Goal: Transaction & Acquisition: Obtain resource

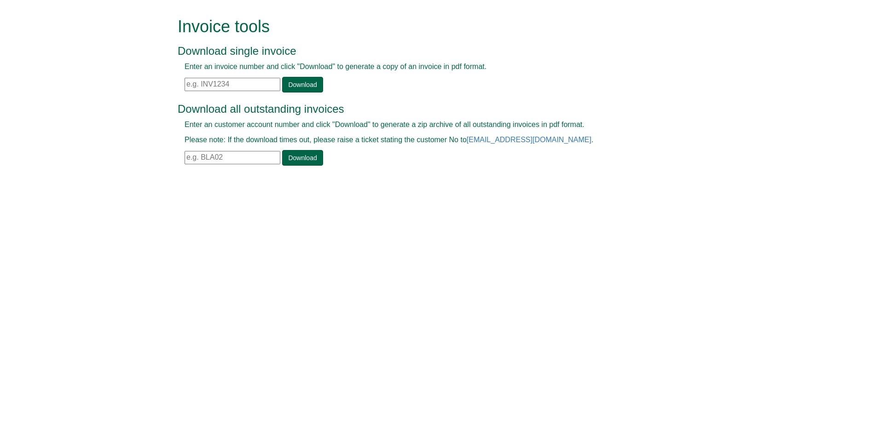
click at [208, 161] on input "text" at bounding box center [233, 157] width 96 height 13
paste input "UCL111"
click at [302, 157] on link "Download" at bounding box center [302, 158] width 40 height 16
click at [451, 105] on h3 "Download all outstanding invoices" at bounding box center [430, 109] width 504 height 12
drag, startPoint x: 253, startPoint y: 158, endPoint x: 40, endPoint y: 189, distance: 214.8
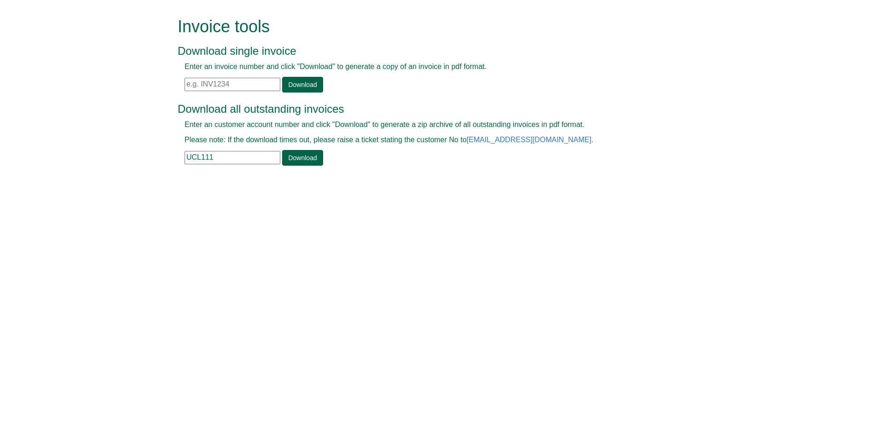
click at [40, 185] on html "Invoice tools Download single invoice Enter an invoice number and click "Downlo…" at bounding box center [440, 92] width 880 height 185
paste input "TES"
click at [301, 162] on link "Download" at bounding box center [302, 158] width 40 height 16
drag, startPoint x: 215, startPoint y: 156, endPoint x: 127, endPoint y: 165, distance: 88.8
click at [127, 165] on form "Invoice tools Download single invoice Enter an invoice number and click "Downlo…" at bounding box center [440, 92] width 880 height 185
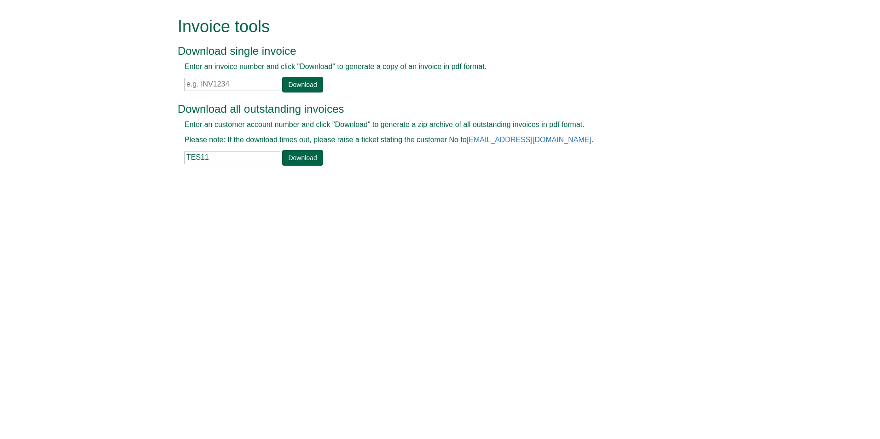
paste input "STA132"
type input "STA132"
click at [300, 157] on link "Download" at bounding box center [302, 158] width 40 height 16
drag, startPoint x: 400, startPoint y: 116, endPoint x: 446, endPoint y: 118, distance: 46.0
click at [446, 118] on div "Download all outstanding invoices Enter an customer account number and click "D…" at bounding box center [430, 130] width 504 height 73
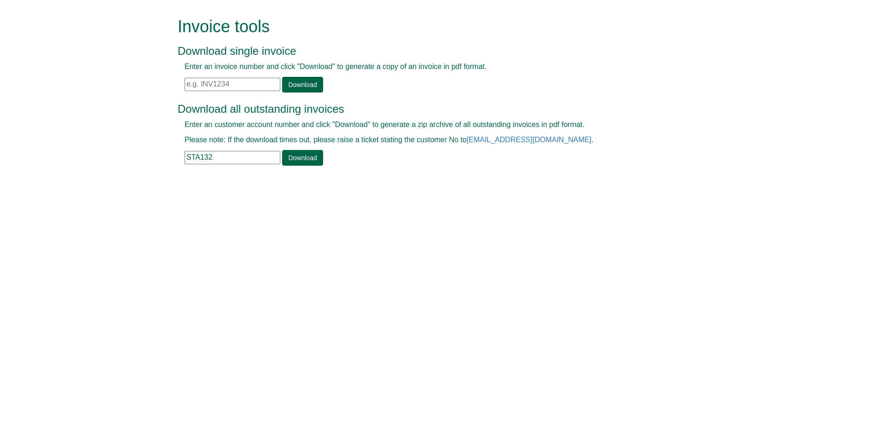
click at [237, 88] on input "text" at bounding box center [233, 84] width 96 height 13
paste input "INV1383923"
type input "INV1383923"
click at [298, 86] on link "Download" at bounding box center [302, 85] width 40 height 16
click at [174, 185] on html "Invoice tools Download single invoice Enter an invoice number and click "Downlo…" at bounding box center [440, 92] width 880 height 185
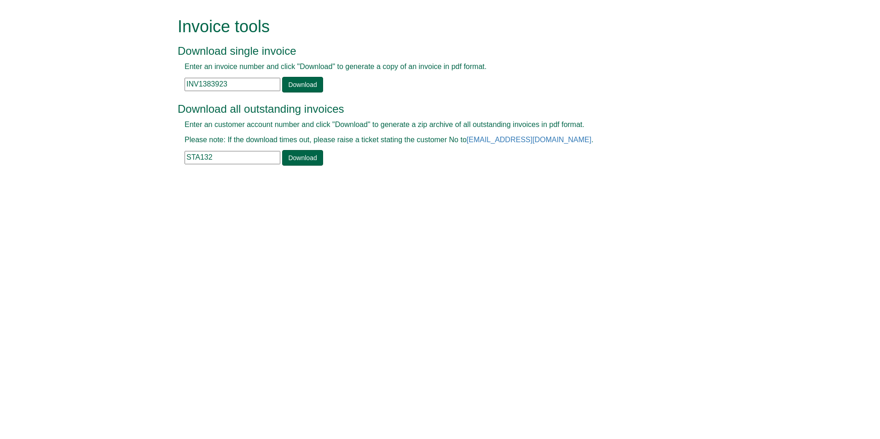
click at [212, 158] on input "STA132" at bounding box center [233, 157] width 96 height 13
click at [240, 159] on input "STA132" at bounding box center [233, 157] width 96 height 13
click at [222, 154] on input "STA132" at bounding box center [233, 157] width 96 height 13
drag, startPoint x: 215, startPoint y: 156, endPoint x: 156, endPoint y: 158, distance: 59.4
click at [156, 158] on form "Invoice tools Download single invoice Enter an invoice number and click "Downlo…" at bounding box center [440, 92] width 880 height 185
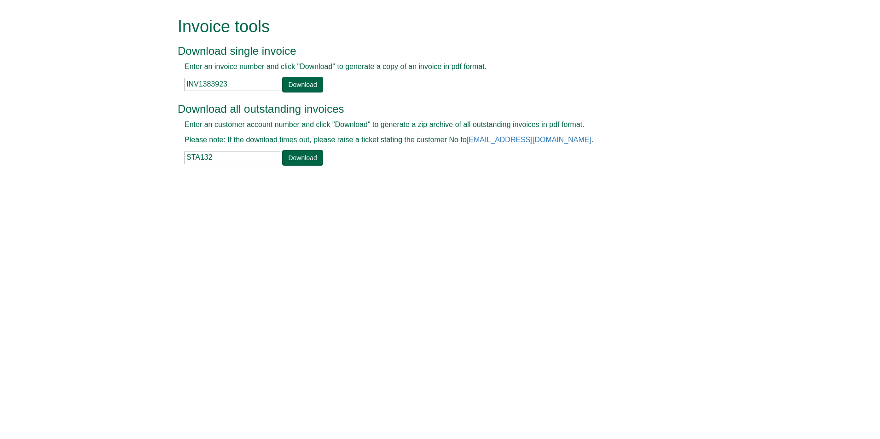
paste input "LAA18"
click at [297, 159] on link "Download" at bounding box center [302, 158] width 40 height 16
drag, startPoint x: 210, startPoint y: 163, endPoint x: 152, endPoint y: 169, distance: 58.8
click at [156, 169] on form "Invoice tools Download single invoice Enter an invoice number and click "Downlo…" at bounding box center [440, 92] width 880 height 185
paste input "ENI01"
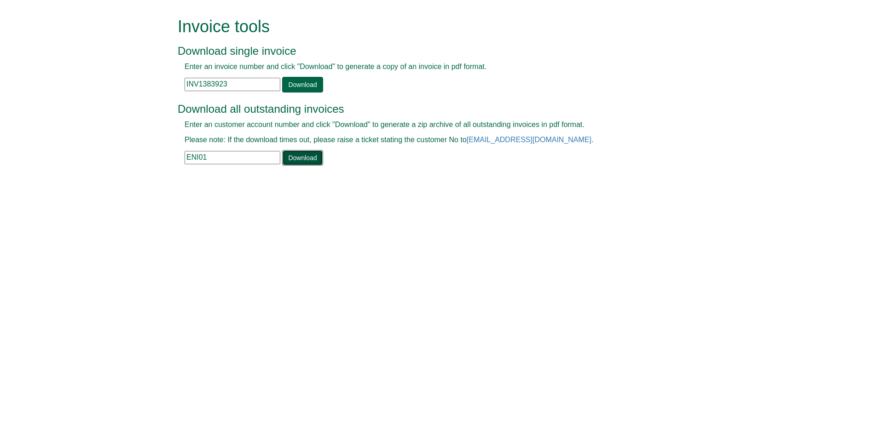
click at [315, 161] on link "Download" at bounding box center [302, 158] width 40 height 16
drag, startPoint x: 211, startPoint y: 151, endPoint x: 113, endPoint y: 170, distance: 100.3
click at [113, 170] on form "Invoice tools Download single invoice Enter an invoice number and click "Downlo…" at bounding box center [440, 92] width 880 height 185
paste input "PRI008"
click at [308, 156] on link "Download" at bounding box center [302, 158] width 40 height 16
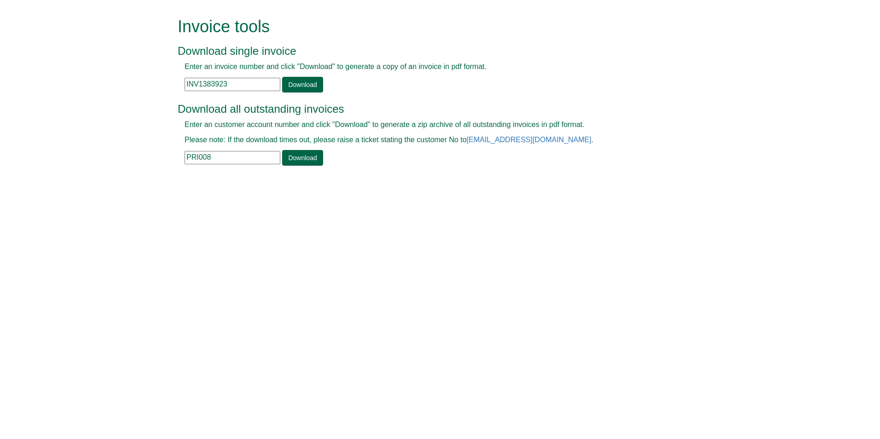
click at [249, 166] on div at bounding box center [430, 166] width 504 height 0
click at [249, 161] on input "PRI008" at bounding box center [233, 157] width 96 height 13
drag, startPoint x: 249, startPoint y: 162, endPoint x: 171, endPoint y: 160, distance: 77.3
click at [171, 160] on div "Invoice tools Download single invoice Enter an invoice number and click "Downlo…" at bounding box center [440, 92] width 538 height 185
paste input "CIT28"
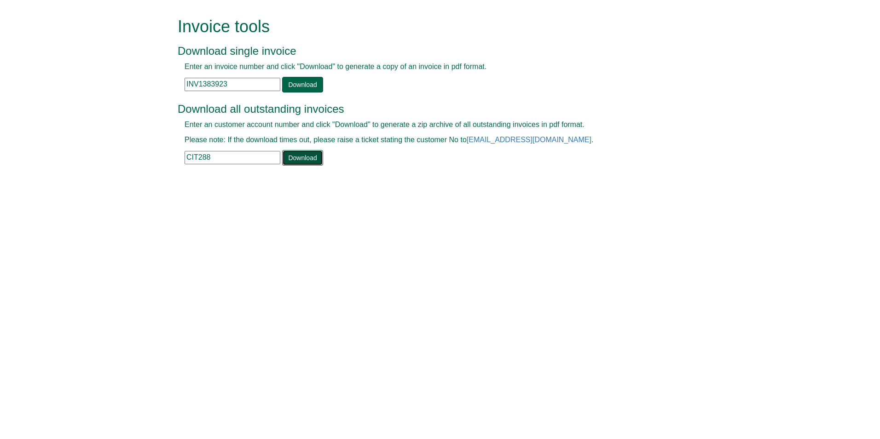
click at [297, 156] on link "Download" at bounding box center [302, 158] width 40 height 16
drag, startPoint x: 214, startPoint y: 157, endPoint x: 129, endPoint y: 169, distance: 85.5
click at [129, 169] on form "Invoice tools Download single invoice Enter an invoice number and click "Downlo…" at bounding box center [440, 92] width 880 height 185
paste input "MCLA001"
type input "MCLA001"
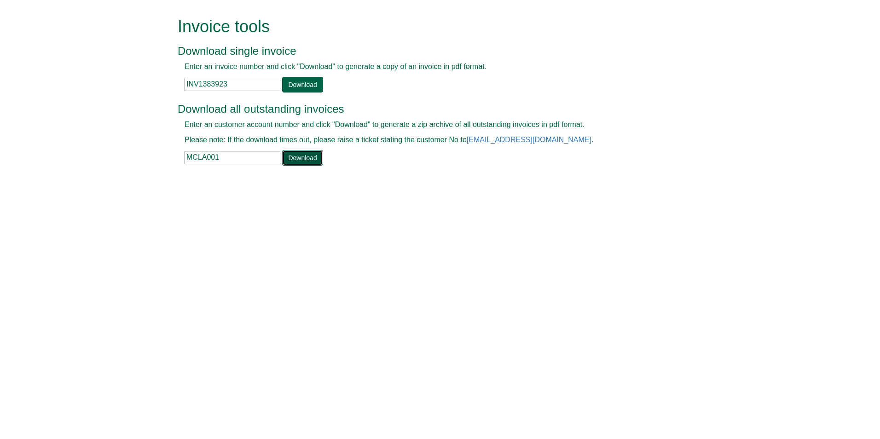
click at [307, 153] on link "Download" at bounding box center [302, 158] width 40 height 16
